Goal: Information Seeking & Learning: Obtain resource

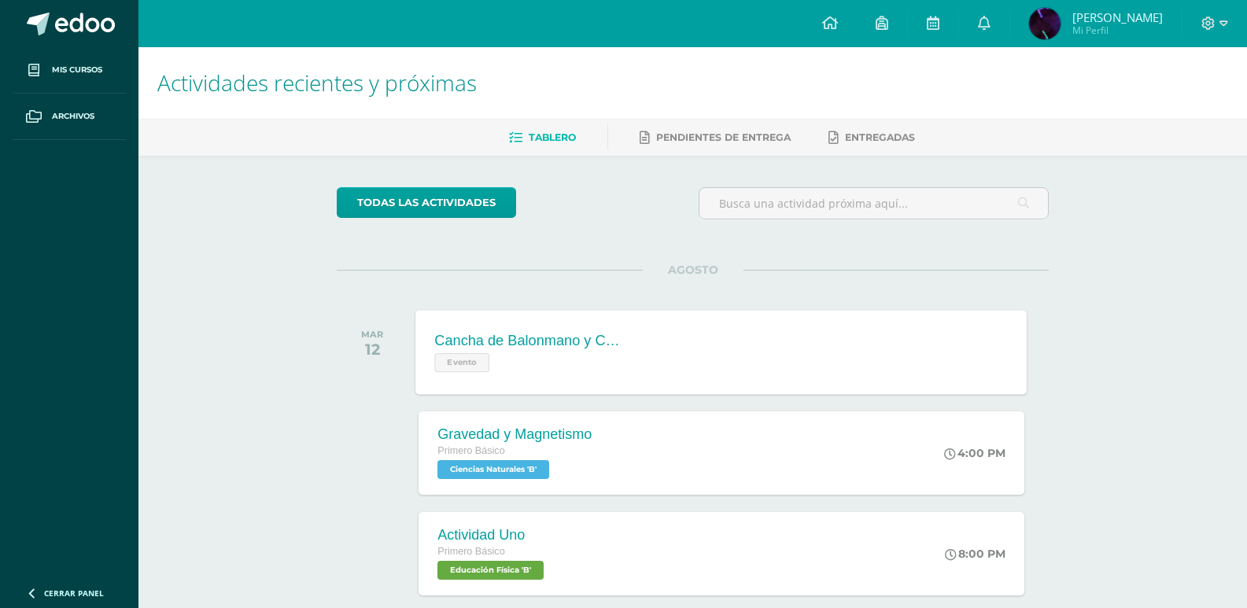
click at [531, 371] on div "Evento" at bounding box center [530, 360] width 190 height 23
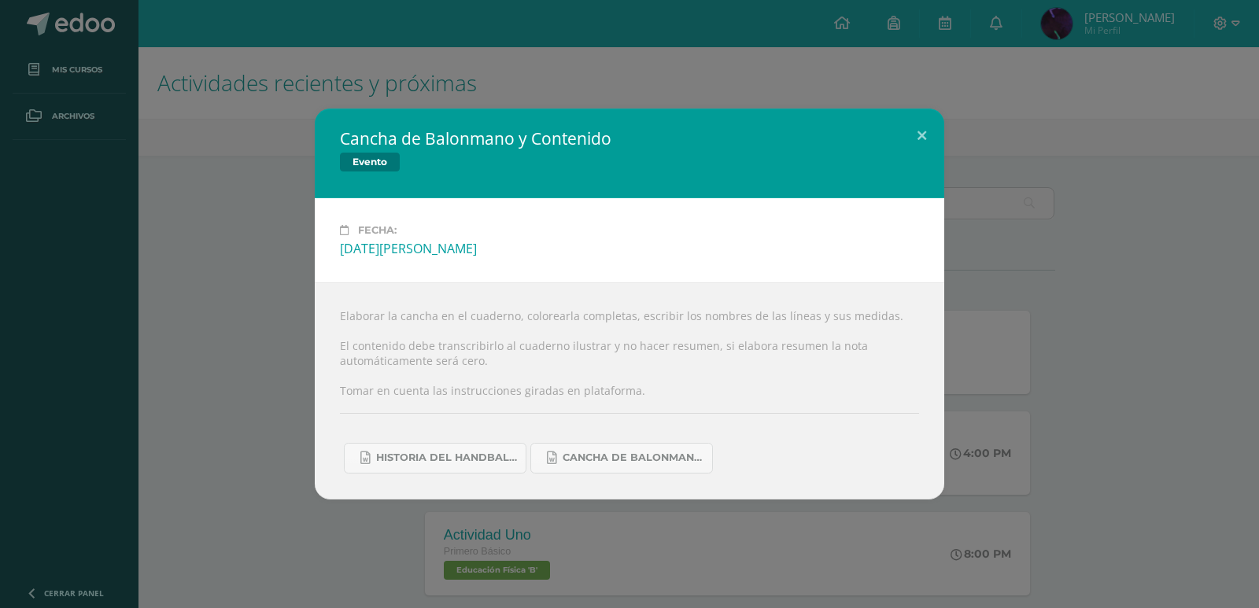
click at [235, 370] on div "Cancha de Balonmano y Contenido Evento Fecha: Martes 12 de Agosto Elaborar la c…" at bounding box center [629, 304] width 1246 height 390
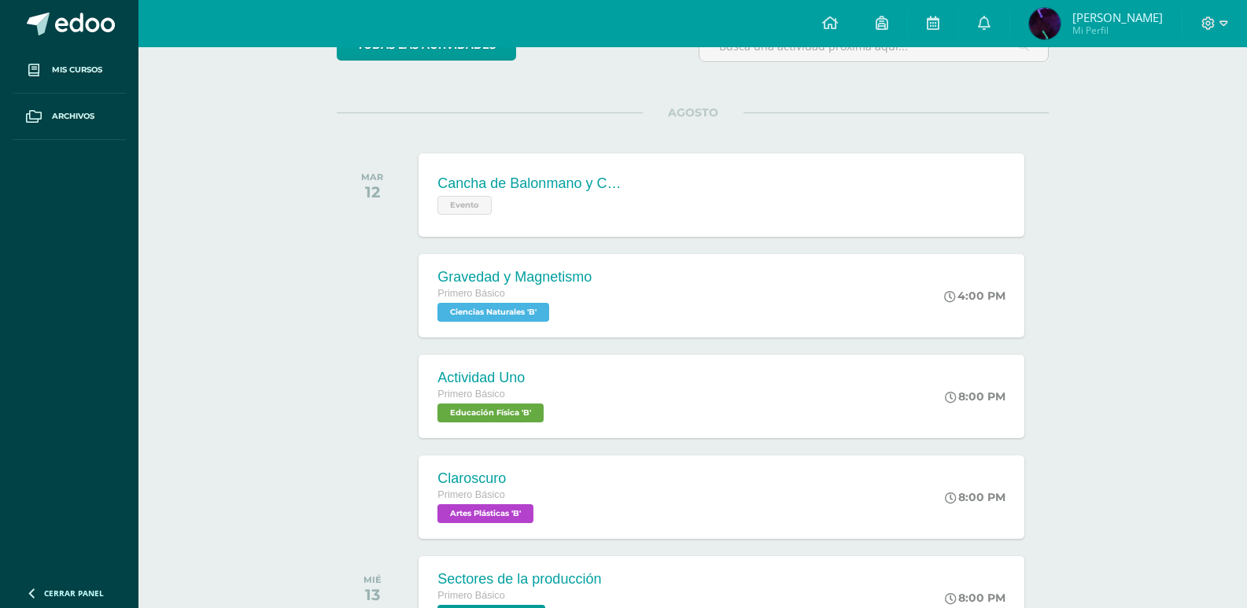
scroll to position [389, 0]
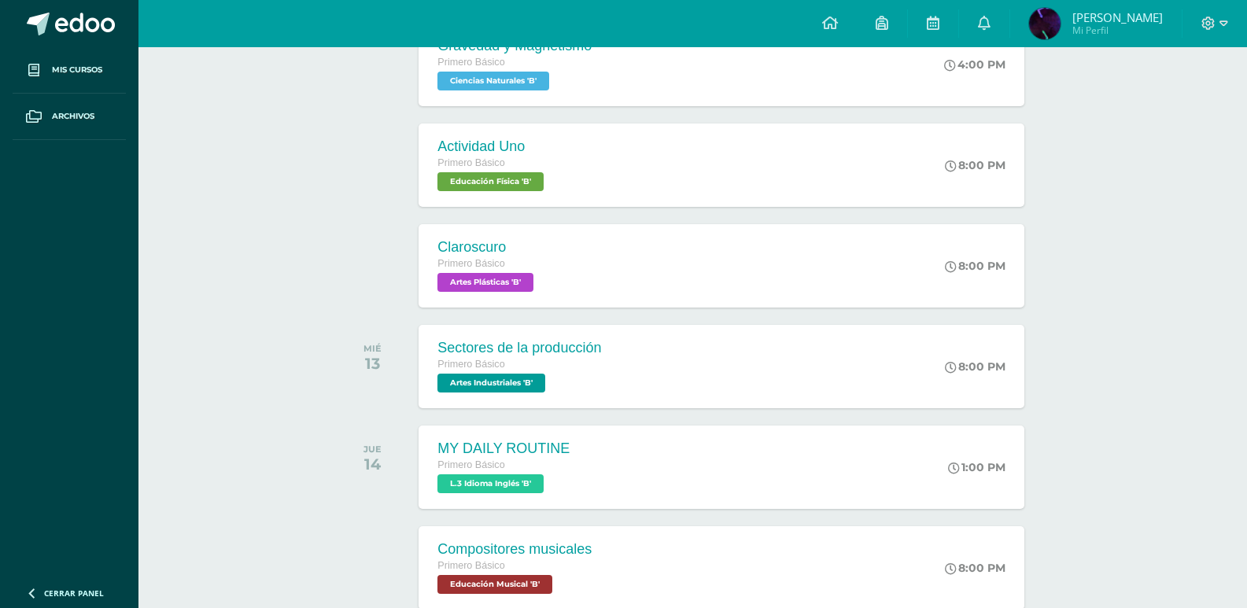
click at [559, 406] on div "Sectores de la producción Primero Básico Artes Industriales 'B'" at bounding box center [519, 366] width 201 height 83
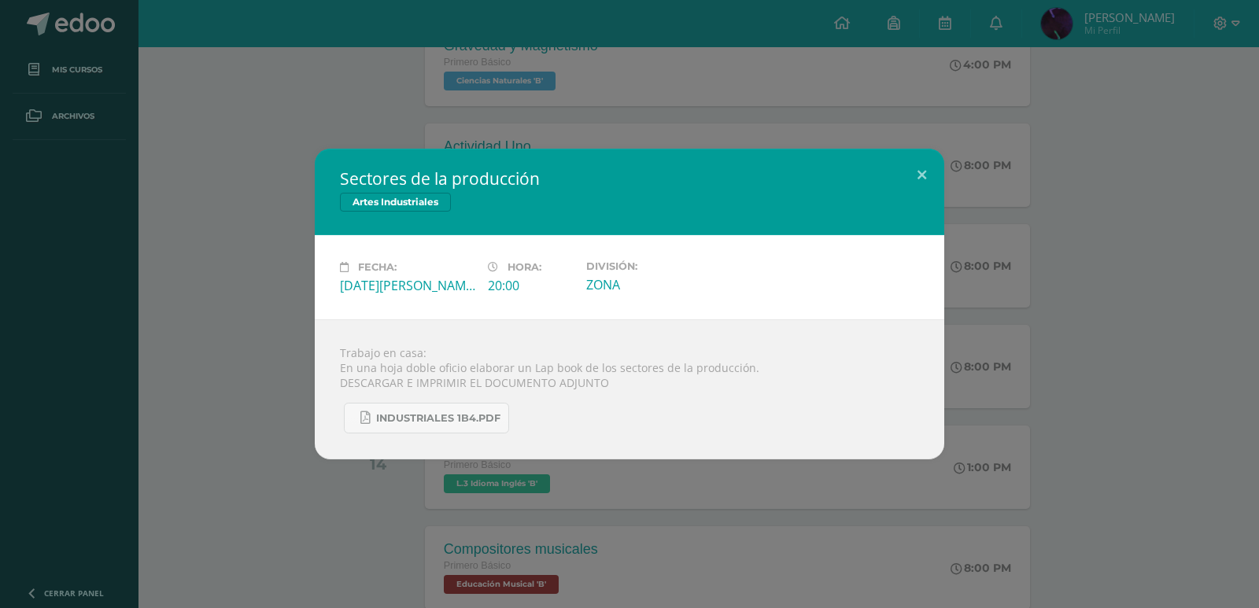
click at [293, 435] on div "Sectores de la producción Artes Industriales Fecha: Miércoles 13 de Agosto Hora…" at bounding box center [629, 304] width 1246 height 311
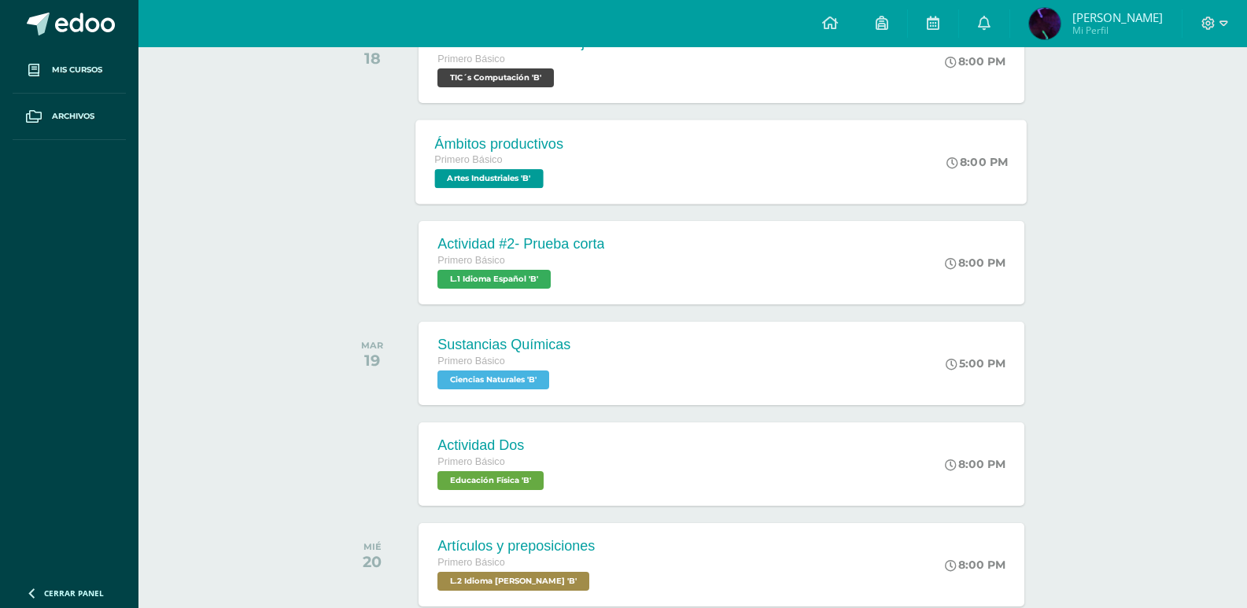
scroll to position [1490, 0]
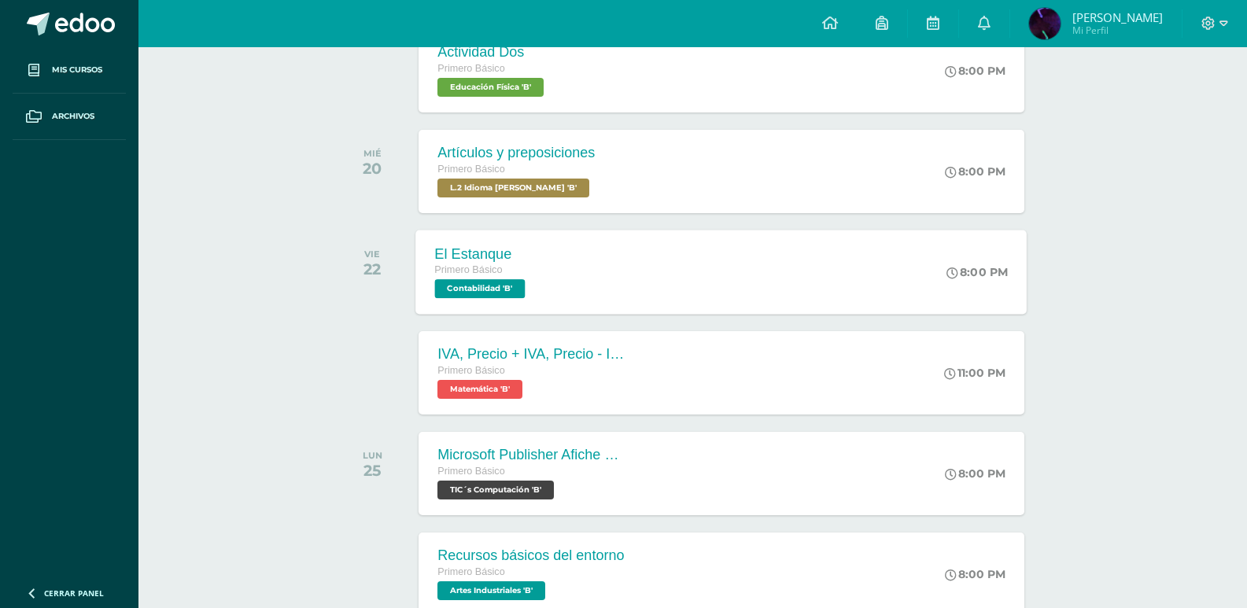
click at [588, 291] on div "El Estanque Primero Básico Contabilidad 'B' 8:00 PM El Estanque Contabilidad Ca…" at bounding box center [721, 272] width 611 height 84
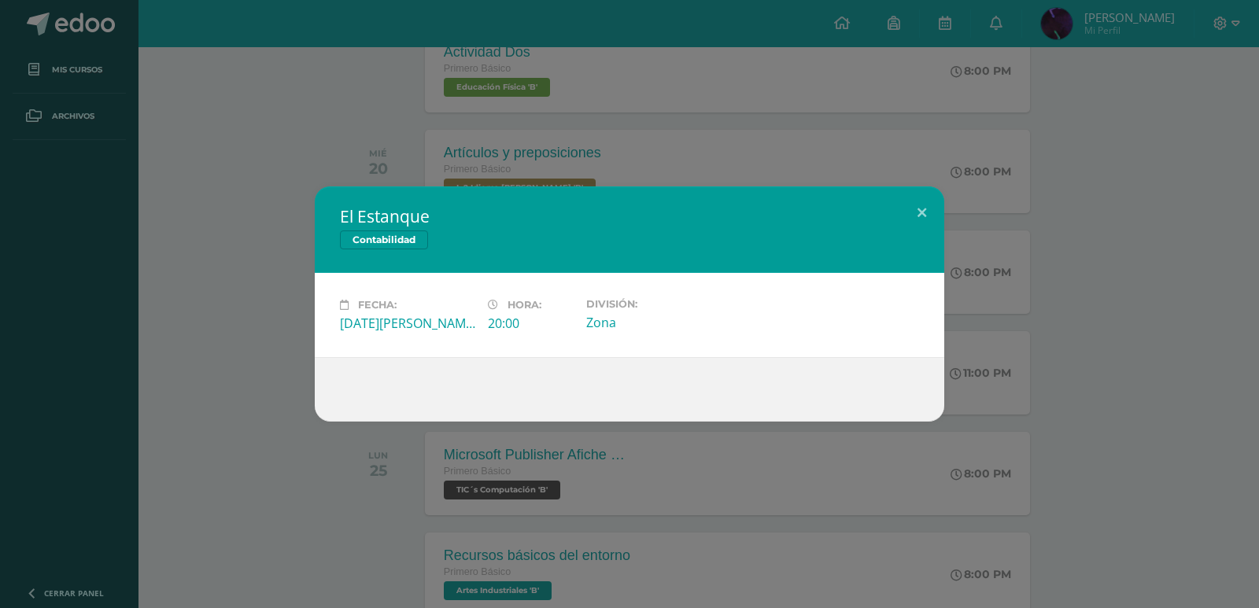
click at [200, 527] on div "El Estanque Contabilidad Fecha: Viernes 22 de Agosto Hora: 20:00 División: Zona" at bounding box center [629, 304] width 1259 height 608
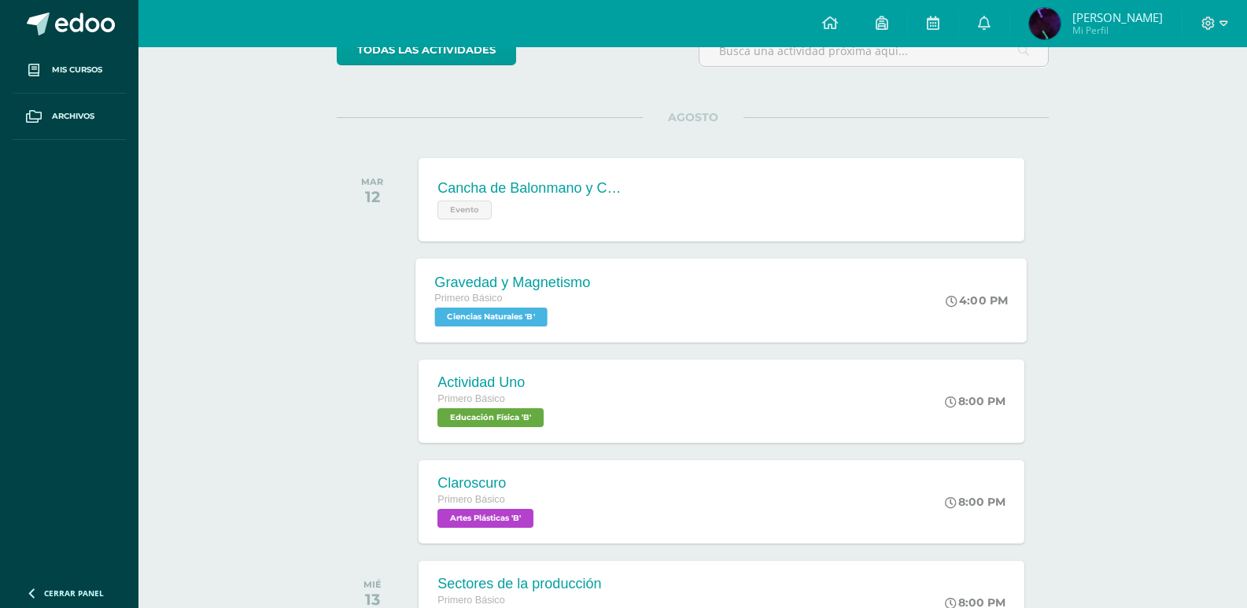
scroll to position [0, 0]
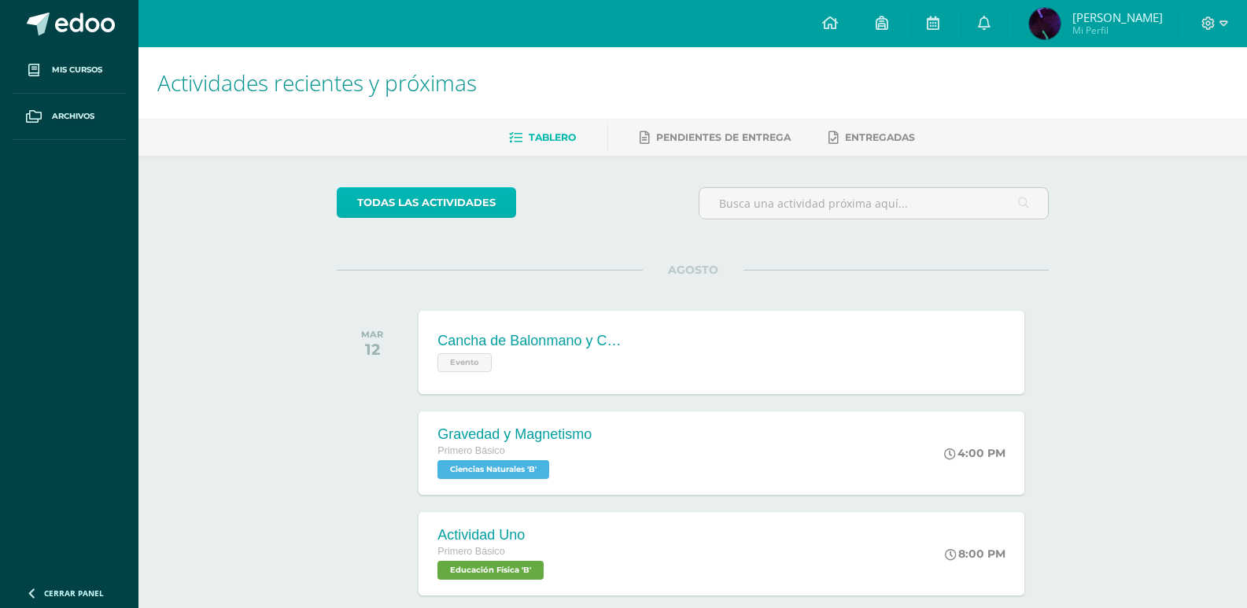
click at [485, 206] on link "todas las Actividades" at bounding box center [426, 202] width 179 height 31
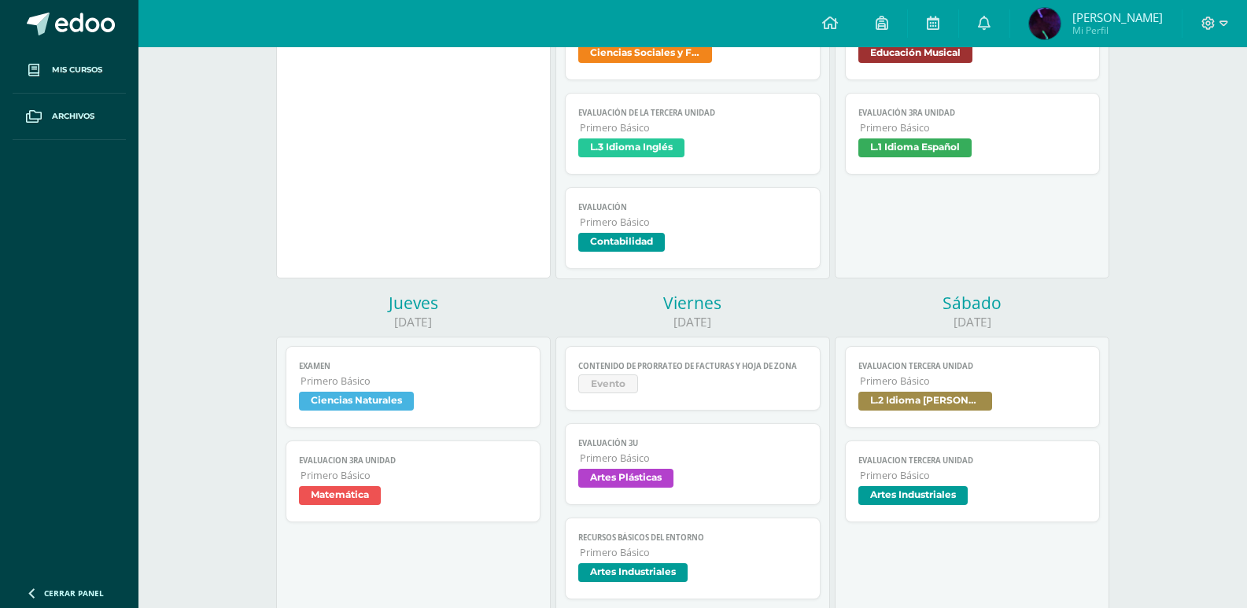
scroll to position [551, 0]
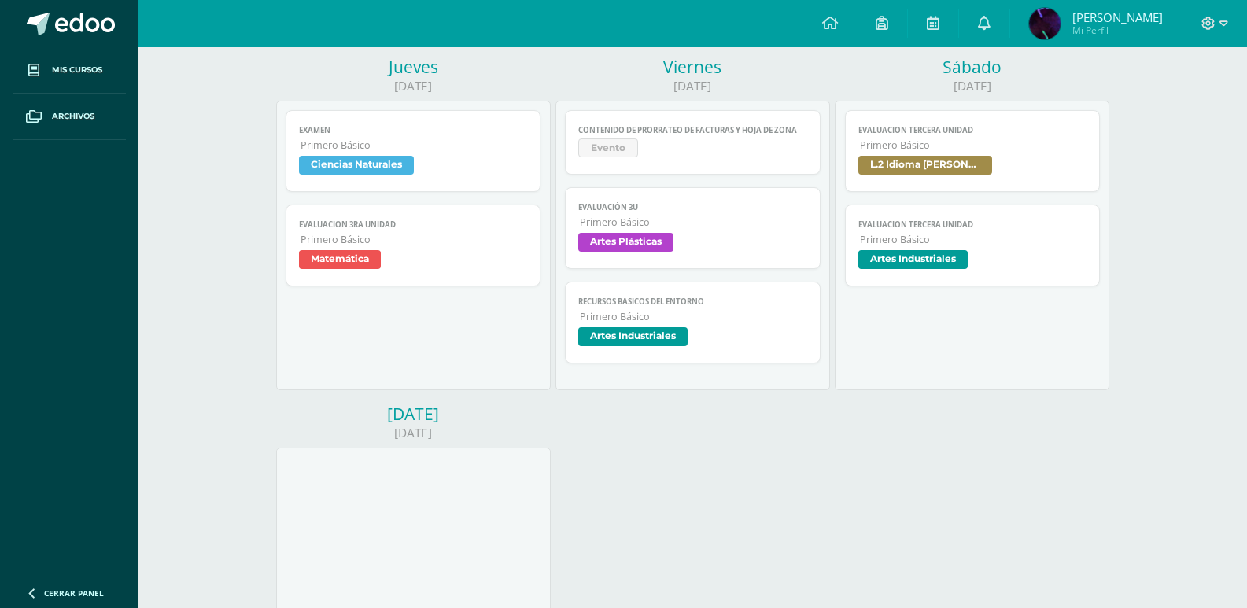
click at [648, 131] on span "Contenido de Prorrateo de Facturas y Hoja de zona" at bounding box center [692, 130] width 229 height 10
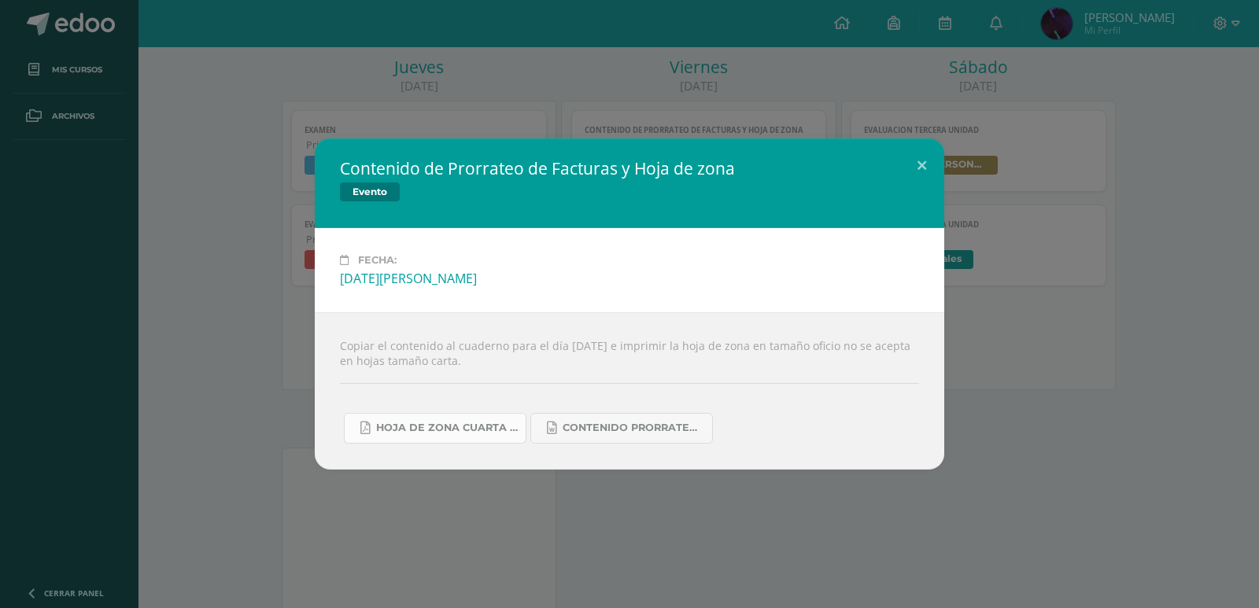
click at [496, 434] on span "Hoja de zona cuarta unidad prorrateo de facturas 2025.pdf" at bounding box center [447, 428] width 142 height 13
click at [470, 426] on span "Hoja de zona cuarta unidad prorrateo de facturas 2025.pdf" at bounding box center [447, 428] width 142 height 13
click at [1004, 151] on div "Contenido de Prorrateo de Facturas y Hoja de zona Evento Fecha: Viernes 01 de A…" at bounding box center [629, 303] width 1246 height 330
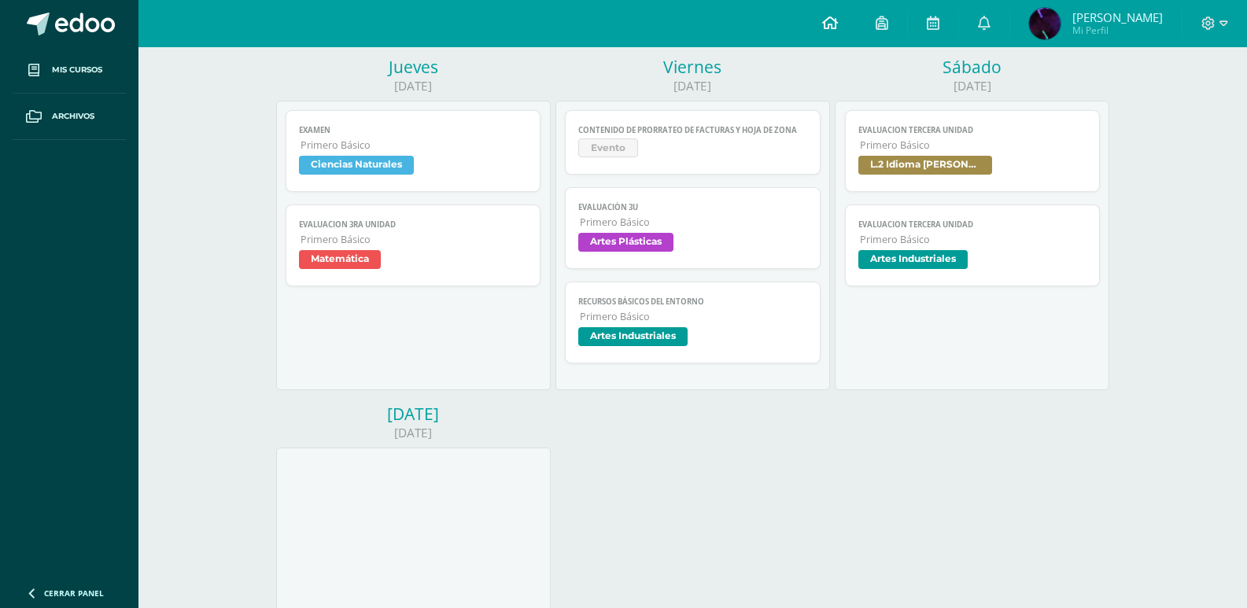
click at [828, 17] on icon at bounding box center [830, 23] width 16 height 14
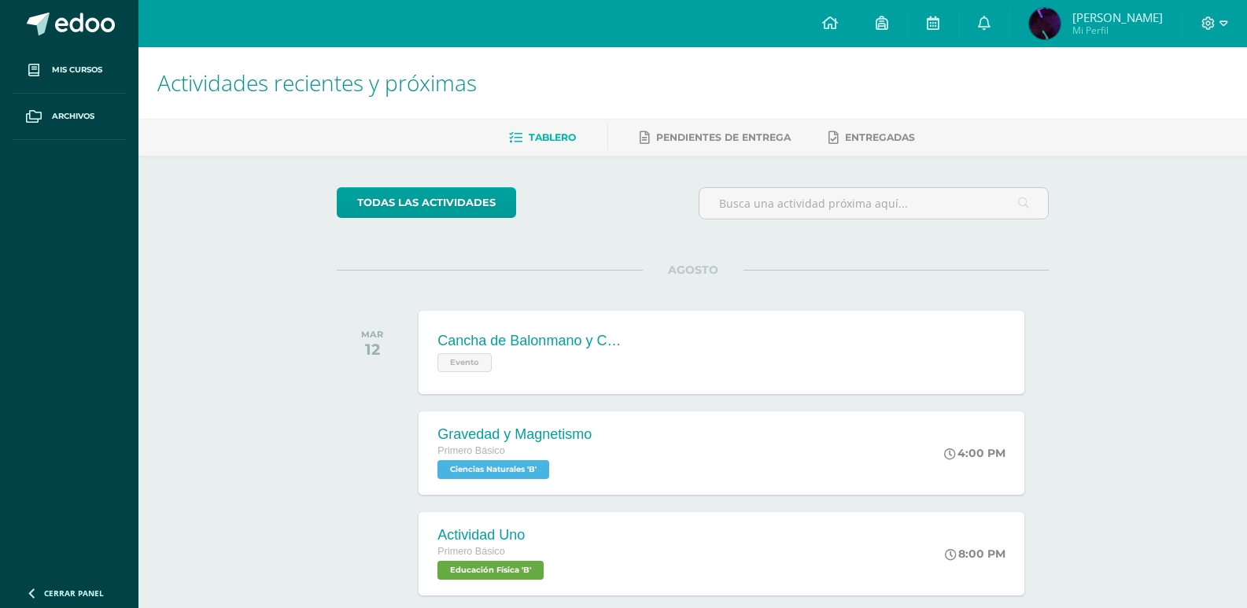
click at [310, 409] on div "todas las Actividades No tienes actividades Échale un vistazo a los demás perío…" at bounding box center [692, 576] width 775 height 841
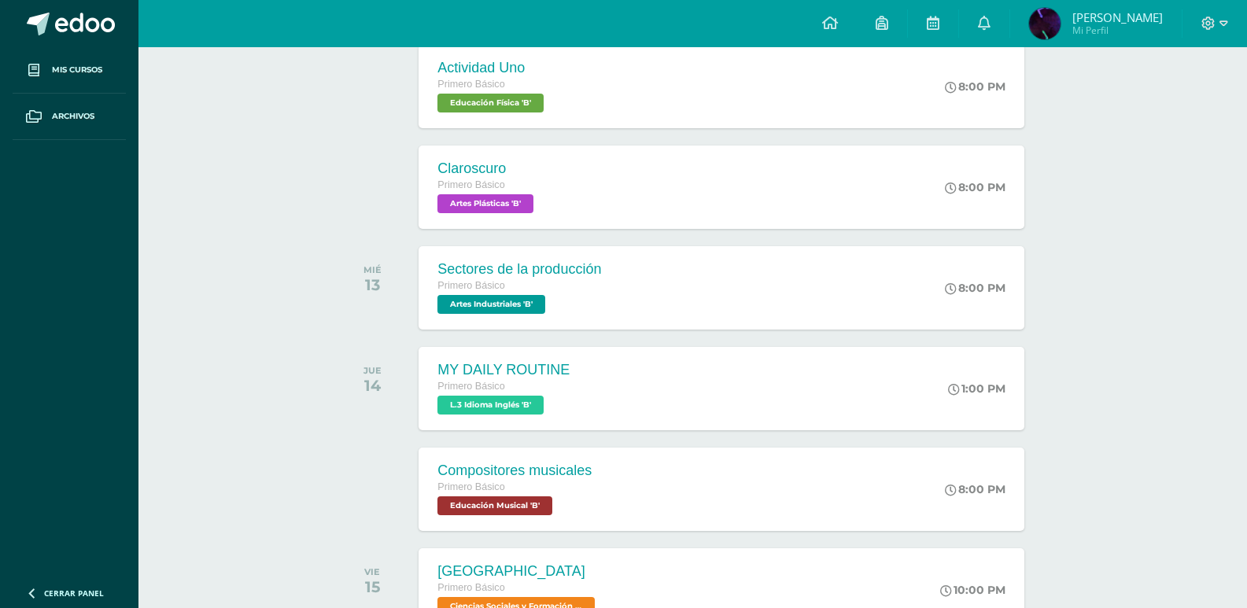
scroll to position [1531, 0]
